Goal: Use online tool/utility: Utilize a website feature to perform a specific function

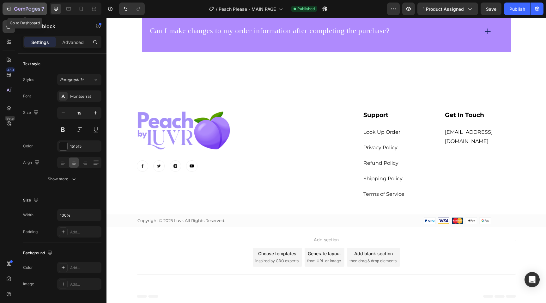
click at [10, 9] on icon "button" at bounding box center [8, 9] width 6 height 6
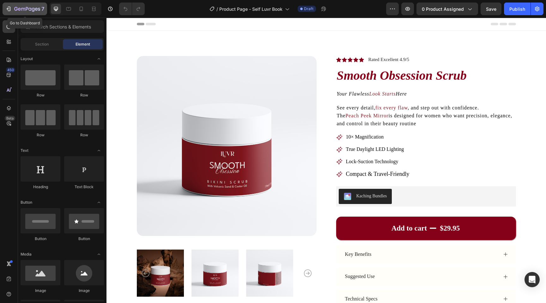
click at [12, 9] on div "7" at bounding box center [24, 9] width 39 height 8
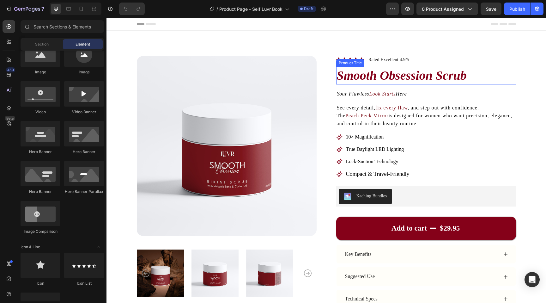
scroll to position [437, 0]
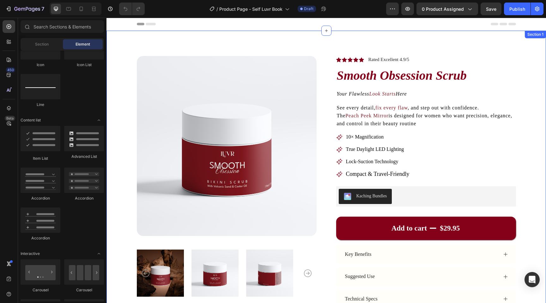
click at [382, 31] on div "Product Images Icon Icon Icon Icon Icon Icon List Rated Excellent 4.9/5 Text Bl…" at bounding box center [326, 216] width 440 height 370
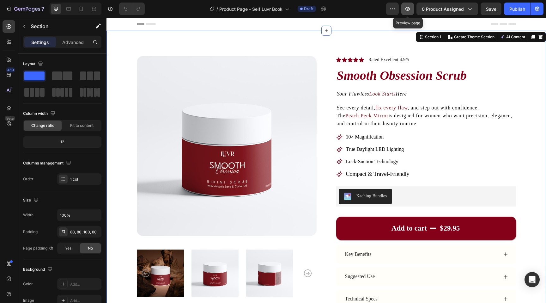
click at [410, 10] on icon "button" at bounding box center [407, 9] width 6 height 6
